Goal: Task Accomplishment & Management: Manage account settings

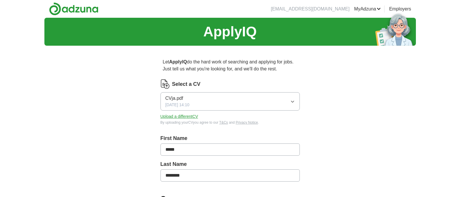
click at [292, 103] on icon "button" at bounding box center [292, 101] width 5 height 5
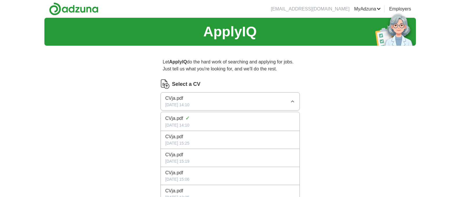
click at [292, 100] on icon "button" at bounding box center [292, 101] width 5 height 5
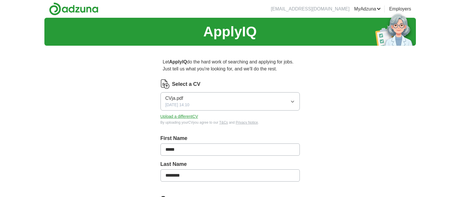
click at [170, 115] on button "Upload a different CV" at bounding box center [180, 116] width 38 height 6
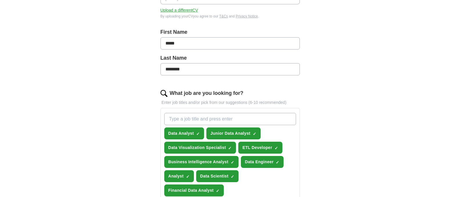
scroll to position [116, 0]
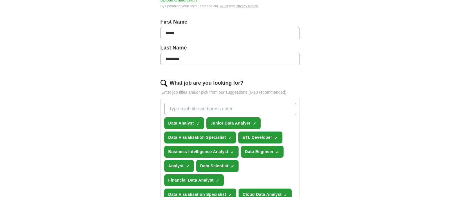
click at [168, 107] on input "What job are you looking for?" at bounding box center [230, 108] width 132 height 12
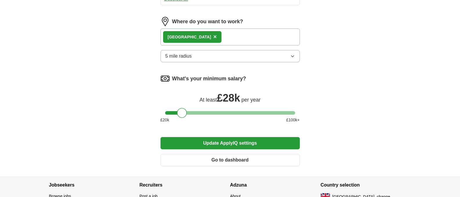
scroll to position [348, 0]
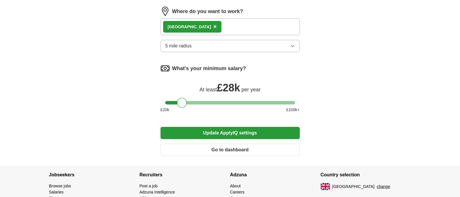
type input "Junior Data Analyst"
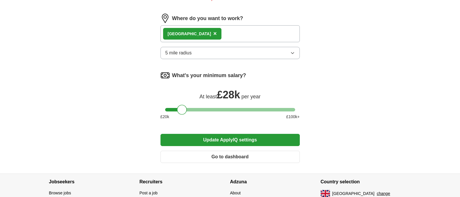
click at [221, 134] on button "Update ApplyIQ settings" at bounding box center [230, 140] width 139 height 12
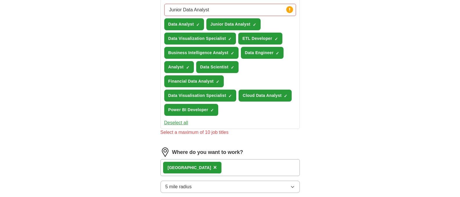
scroll to position [210, 0]
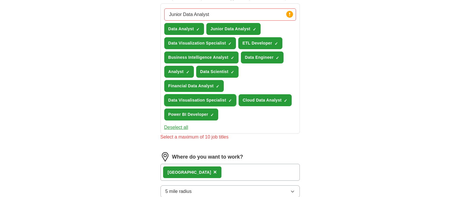
click at [0, 0] on span "×" at bounding box center [0, 0] width 0 height 0
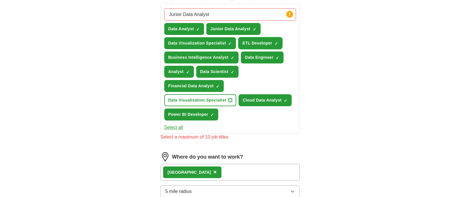
click at [0, 0] on span "×" at bounding box center [0, 0] width 0 height 0
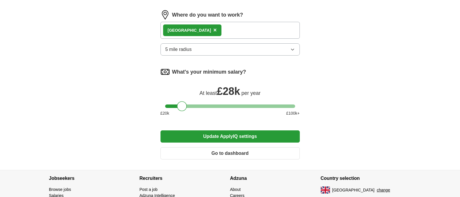
scroll to position [355, 0]
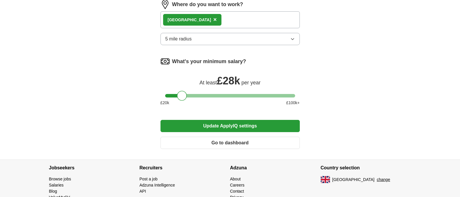
click at [225, 125] on button "Update ApplyIQ settings" at bounding box center [230, 126] width 139 height 12
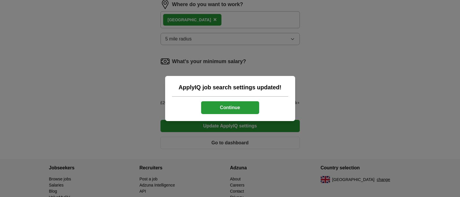
click at [229, 105] on button "Continue" at bounding box center [230, 107] width 58 height 13
